Goal: Information Seeking & Learning: Learn about a topic

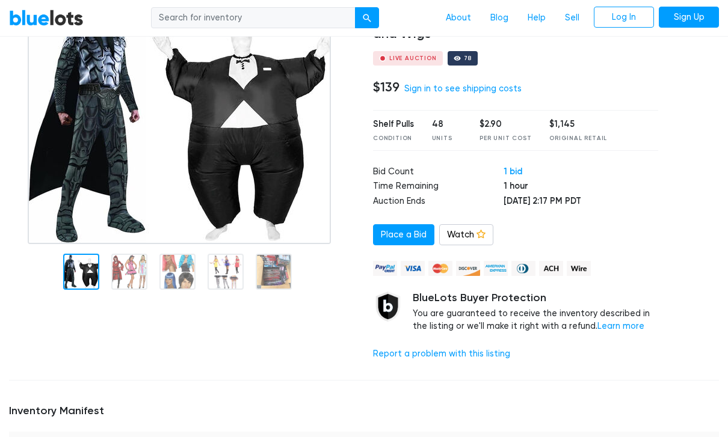
scroll to position [105, 0]
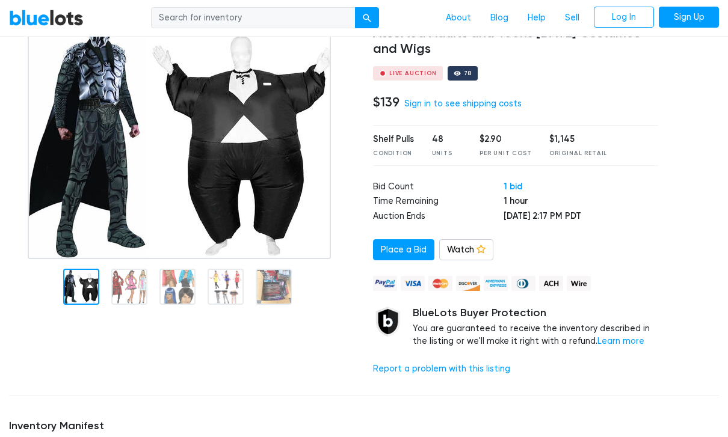
click at [117, 287] on div at bounding box center [129, 287] width 36 height 36
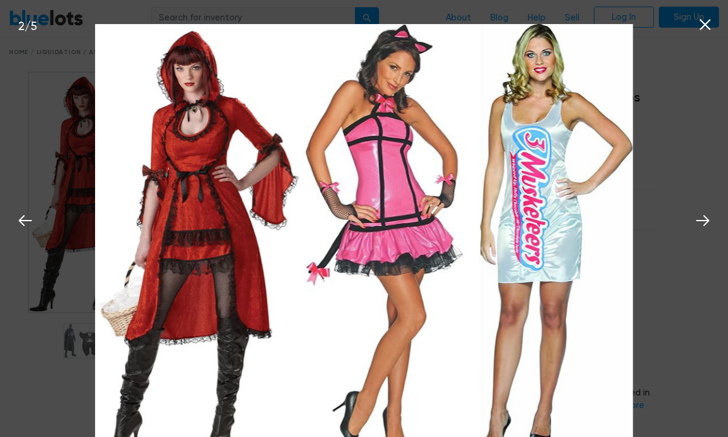
scroll to position [39, 0]
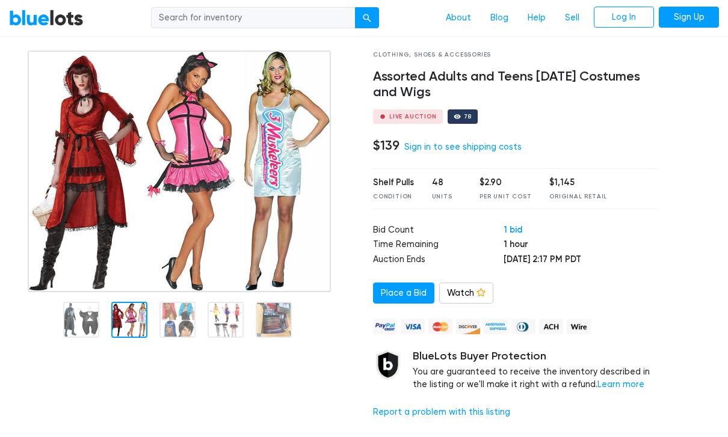
click at [694, 27] on link "Sign Up" at bounding box center [689, 18] width 60 height 22
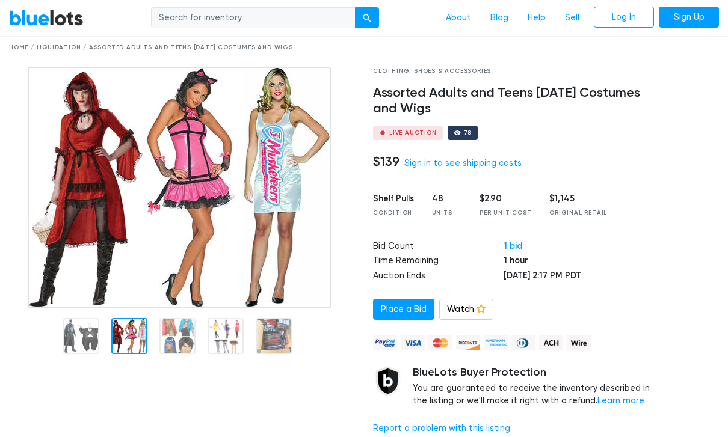
scroll to position [33, 0]
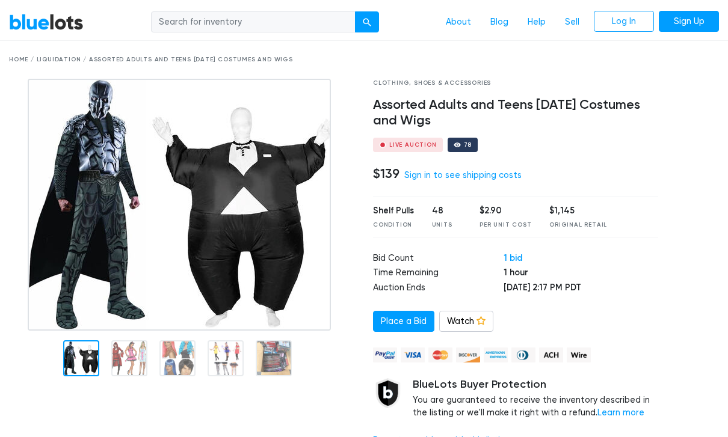
click at [85, 345] on div at bounding box center [81, 359] width 36 height 36
click at [697, 31] on link "Sign Up" at bounding box center [689, 22] width 60 height 22
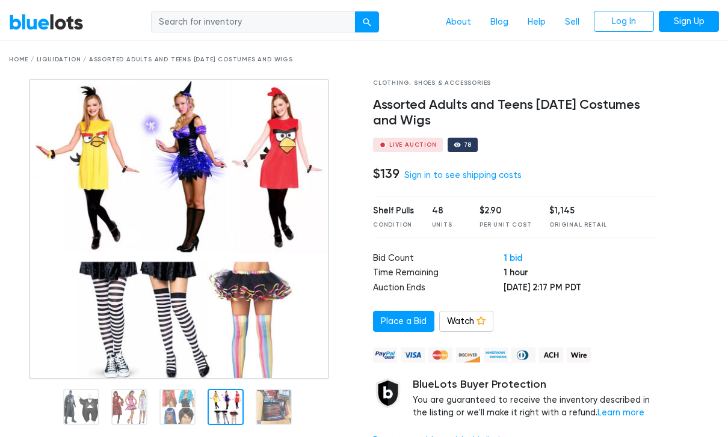
click at [222, 366] on img at bounding box center [179, 229] width 300 height 301
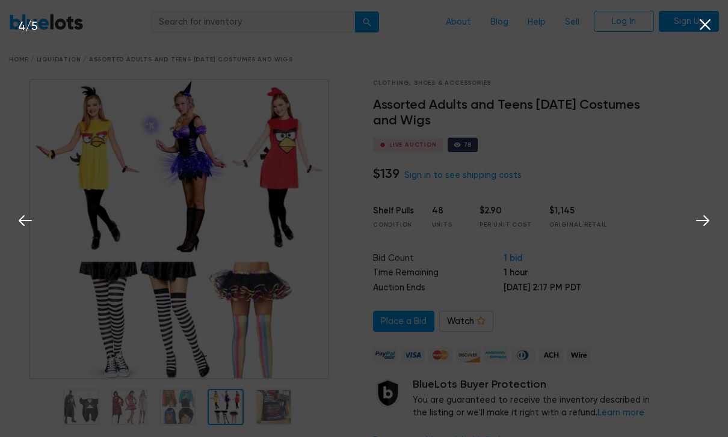
click at [128, 260] on div "4 / 5" at bounding box center [364, 218] width 728 height 437
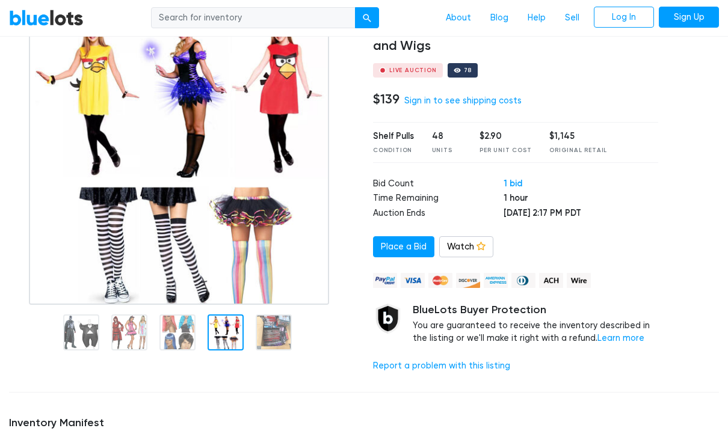
scroll to position [107, 0]
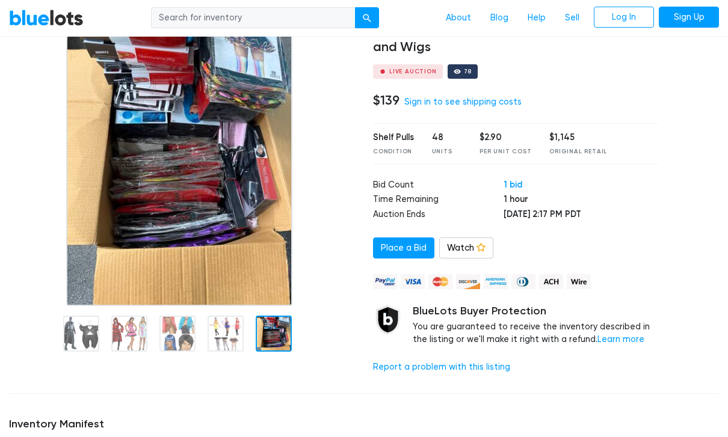
click at [274, 339] on div at bounding box center [274, 334] width 36 height 36
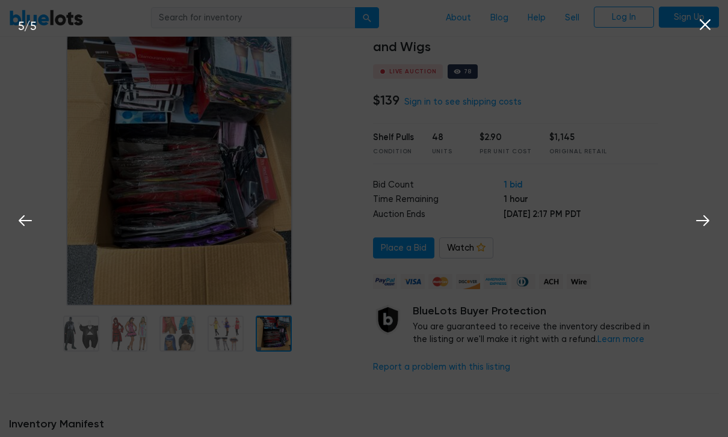
click at [167, 214] on div "5 / 5" at bounding box center [364, 218] width 728 height 437
click at [702, 16] on icon at bounding box center [705, 25] width 18 height 18
click at [702, 24] on icon at bounding box center [705, 25] width 18 height 18
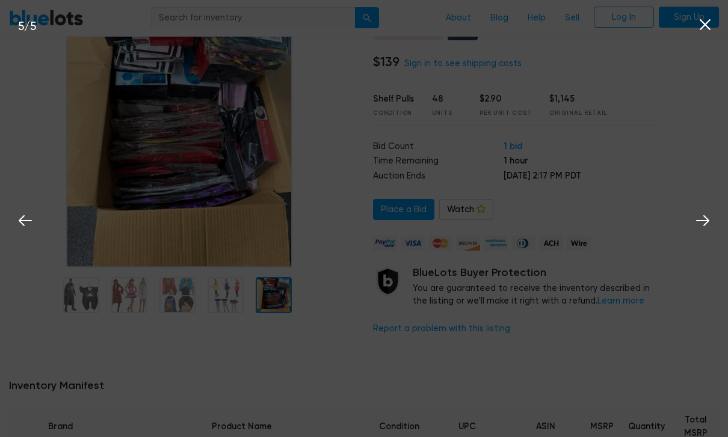
click at [705, 31] on icon at bounding box center [705, 25] width 18 height 18
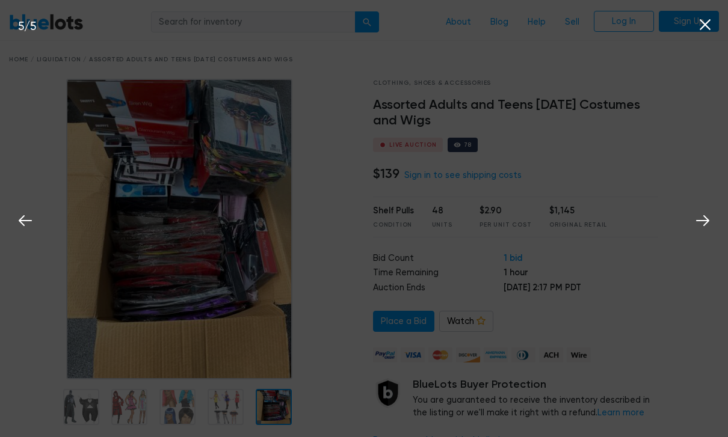
scroll to position [145, 0]
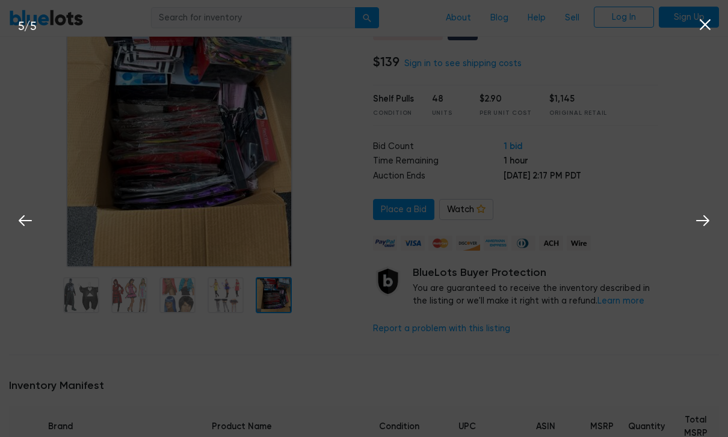
scroll to position [33, 0]
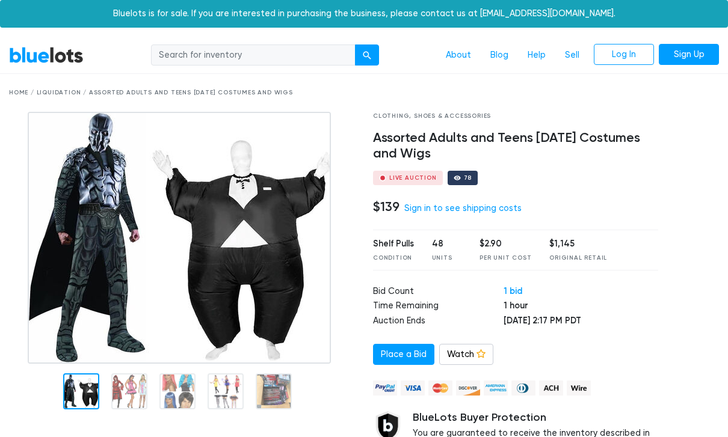
scroll to position [33, 0]
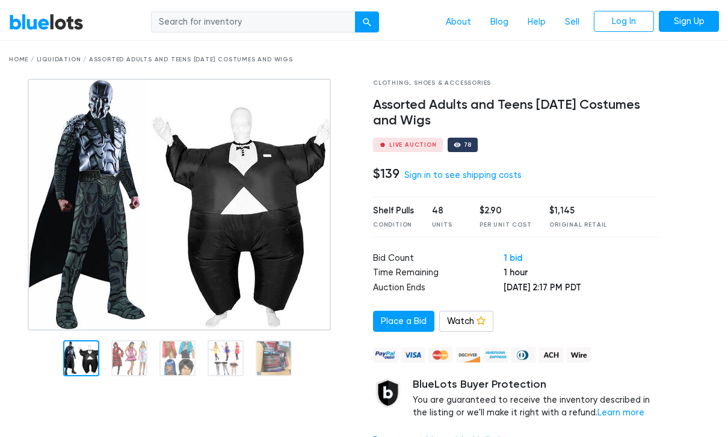
click at [268, 331] on img at bounding box center [179, 205] width 303 height 252
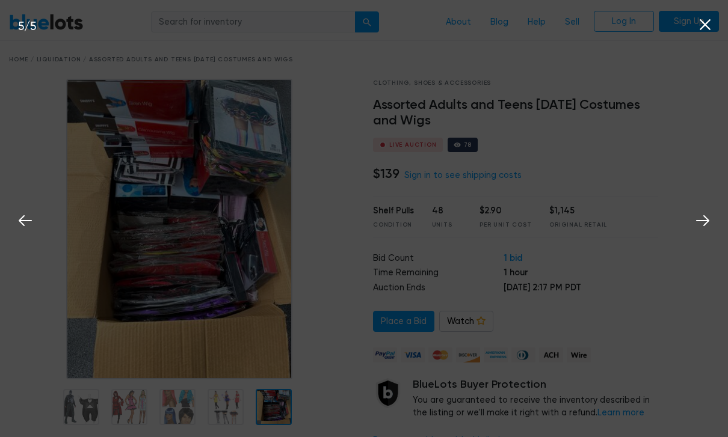
scroll to position [145, 0]
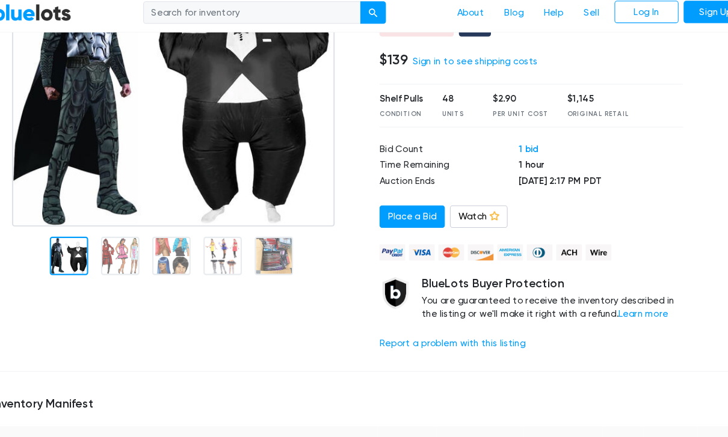
scroll to position [135, 0]
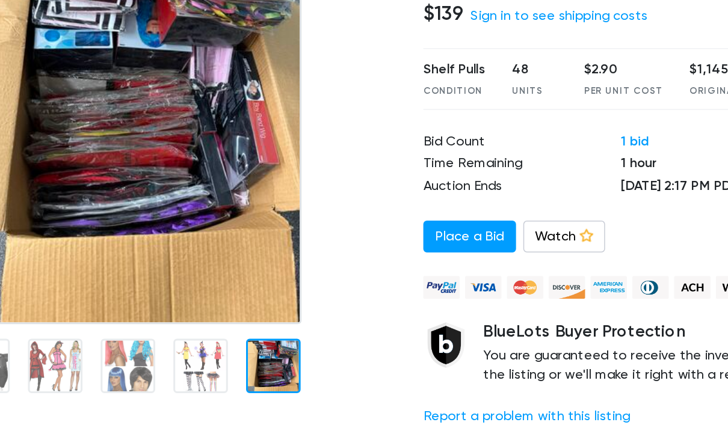
click at [178, 195] on img at bounding box center [179, 127] width 226 height 301
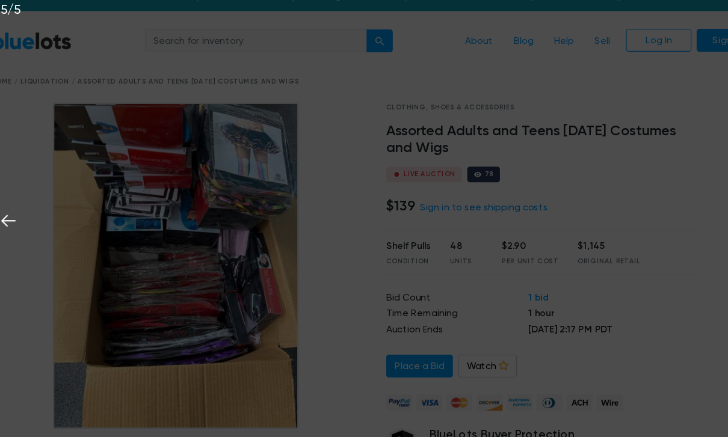
scroll to position [0, 0]
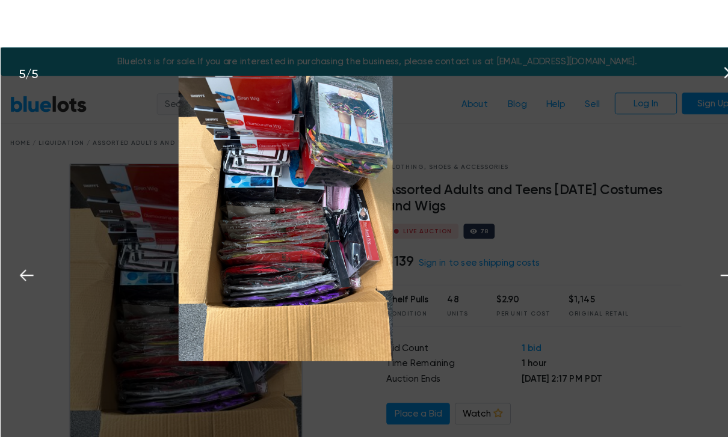
scroll to position [1, 0]
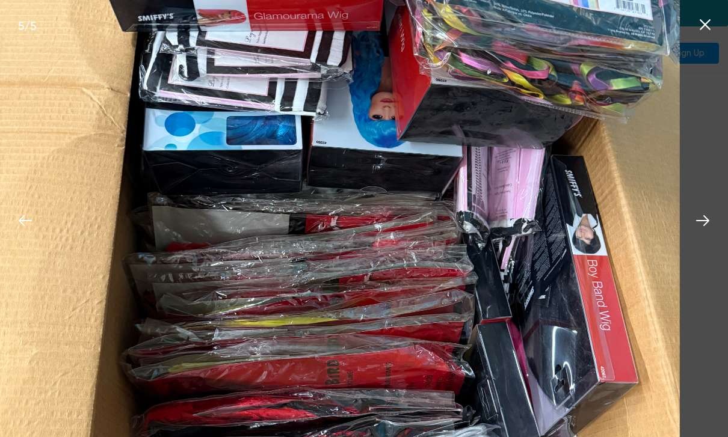
click at [141, 210] on div "5 / 5" at bounding box center [364, 218] width 728 height 437
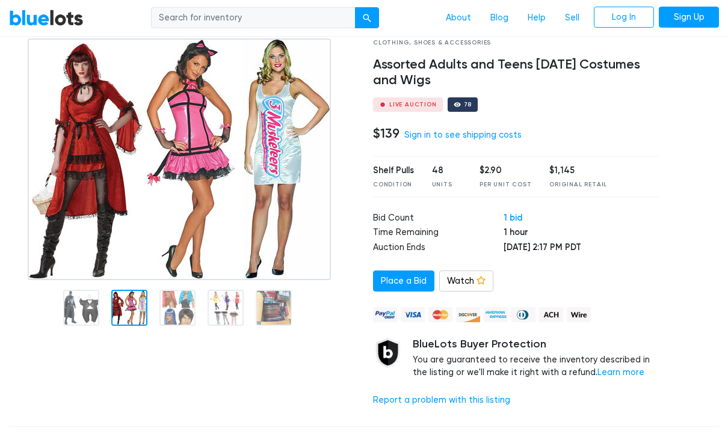
scroll to position [73, 0]
click at [127, 338] on div at bounding box center [182, 228] width 364 height 378
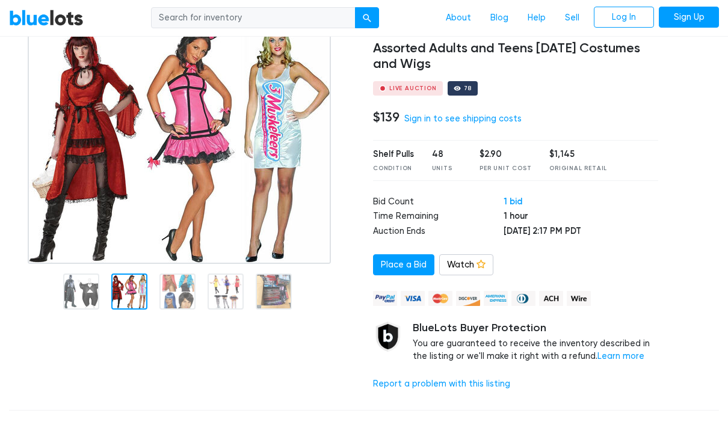
scroll to position [0, 0]
